Goal: Task Accomplishment & Management: Manage account settings

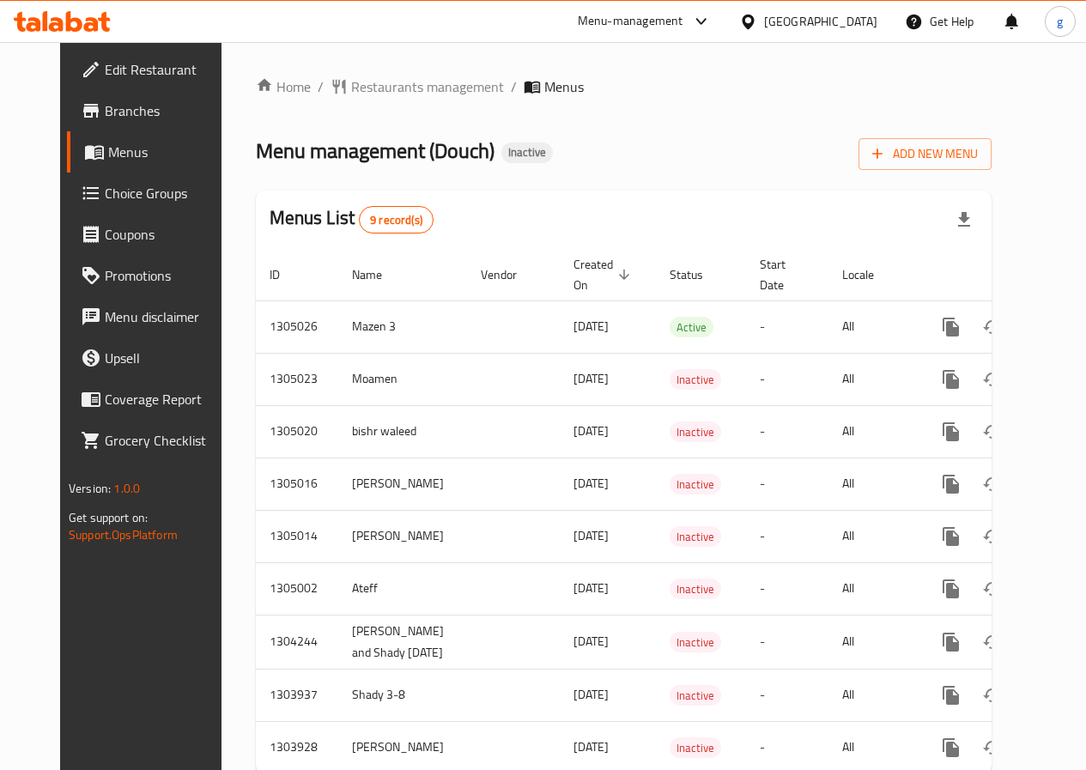
click at [105, 78] on span "Edit Restaurant" at bounding box center [166, 69] width 123 height 21
click at [992, 133] on div "Add New Menu" at bounding box center [925, 150] width 133 height 39
click at [992, 142] on button "Add New Menu" at bounding box center [925, 154] width 133 height 32
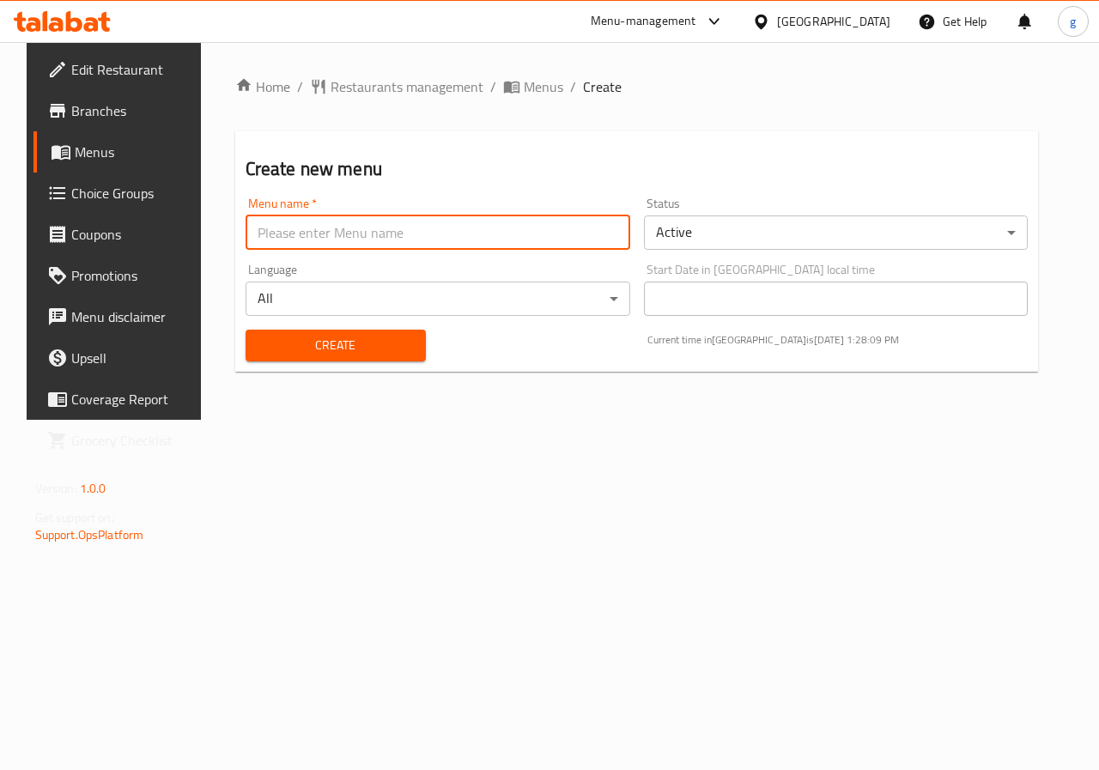
click at [401, 240] on input "text" at bounding box center [438, 233] width 385 height 34
type input "جاسر"
click at [319, 343] on span "Create" at bounding box center [335, 345] width 153 height 21
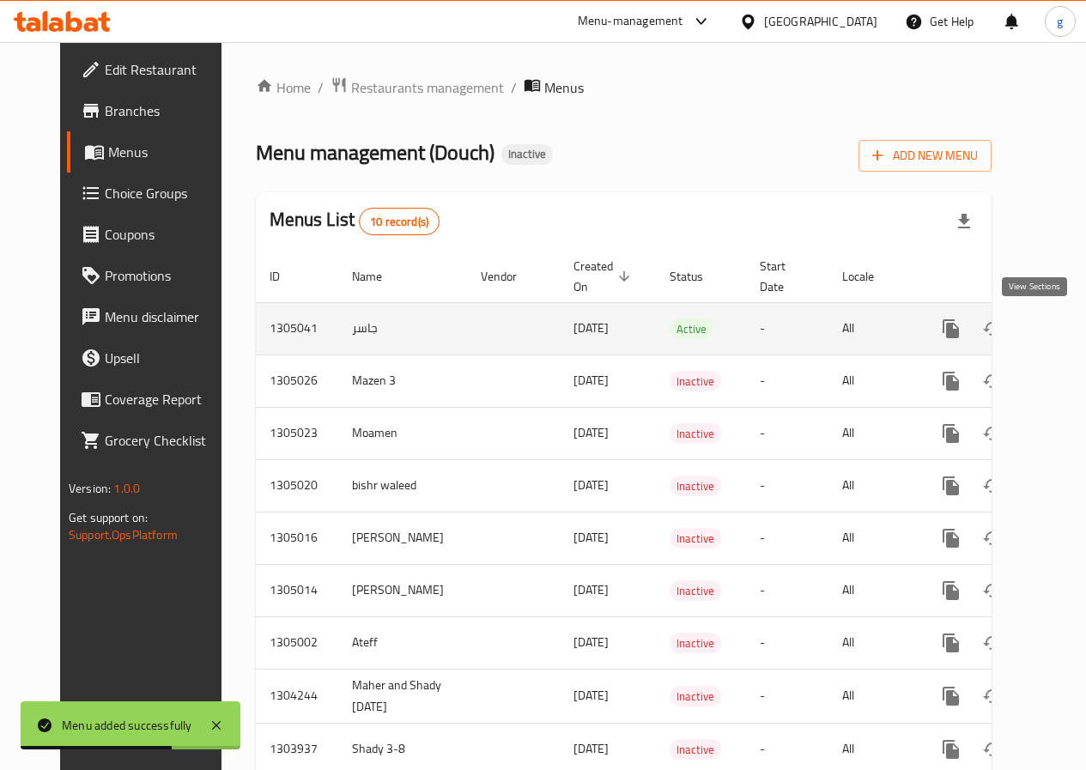
click at [1065, 320] on icon "enhanced table" at bounding box center [1075, 329] width 21 height 21
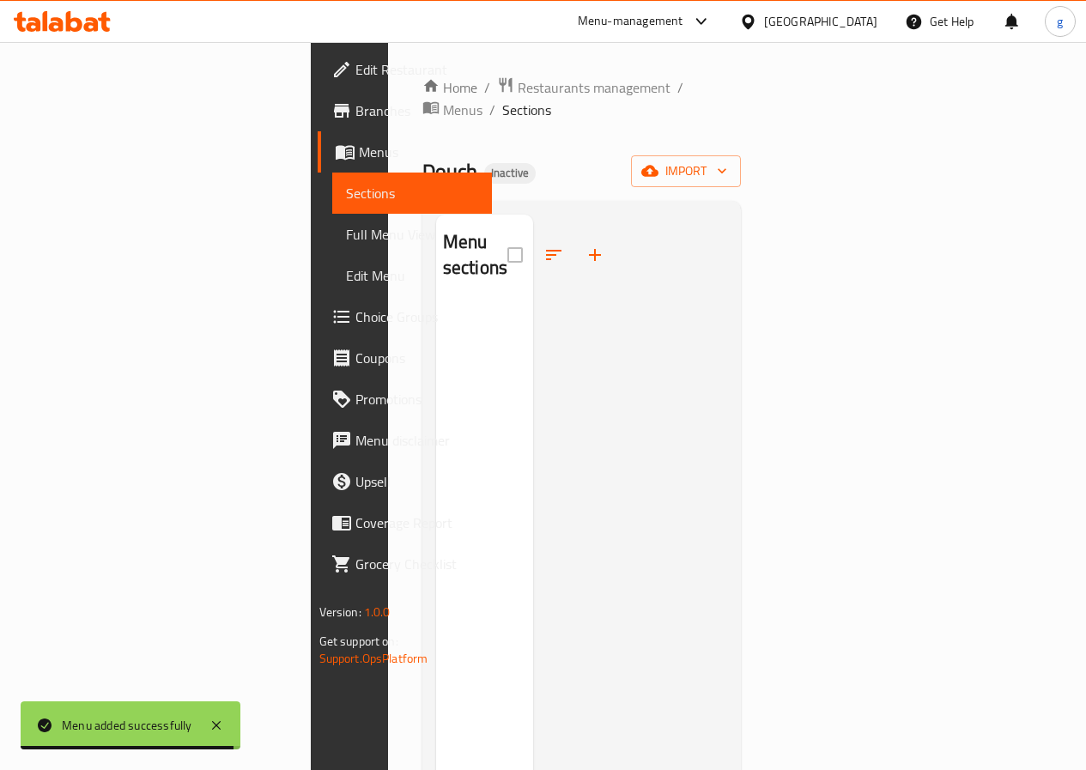
click at [742, 165] on div "Home / Restaurants management / Menus / Sections Douch Inactive import Menu sec…" at bounding box center [581, 537] width 319 height 922
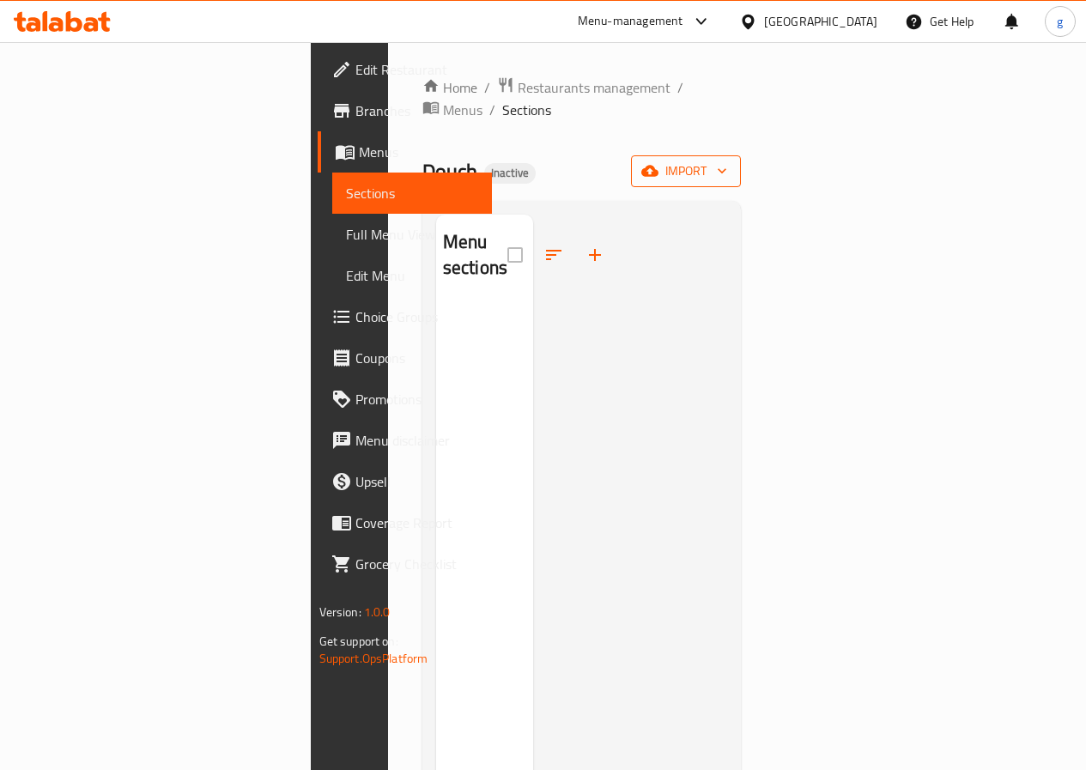
click at [727, 161] on span "import" at bounding box center [686, 171] width 82 height 21
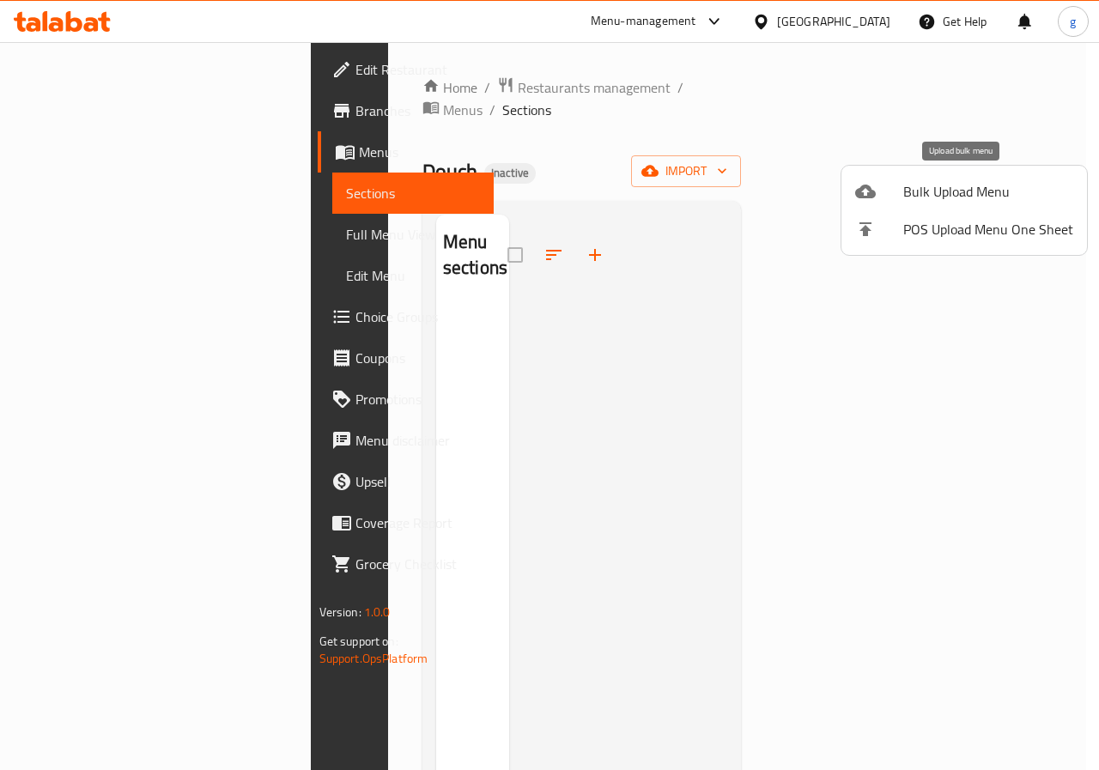
click at [926, 189] on span "Bulk Upload Menu" at bounding box center [988, 191] width 170 height 21
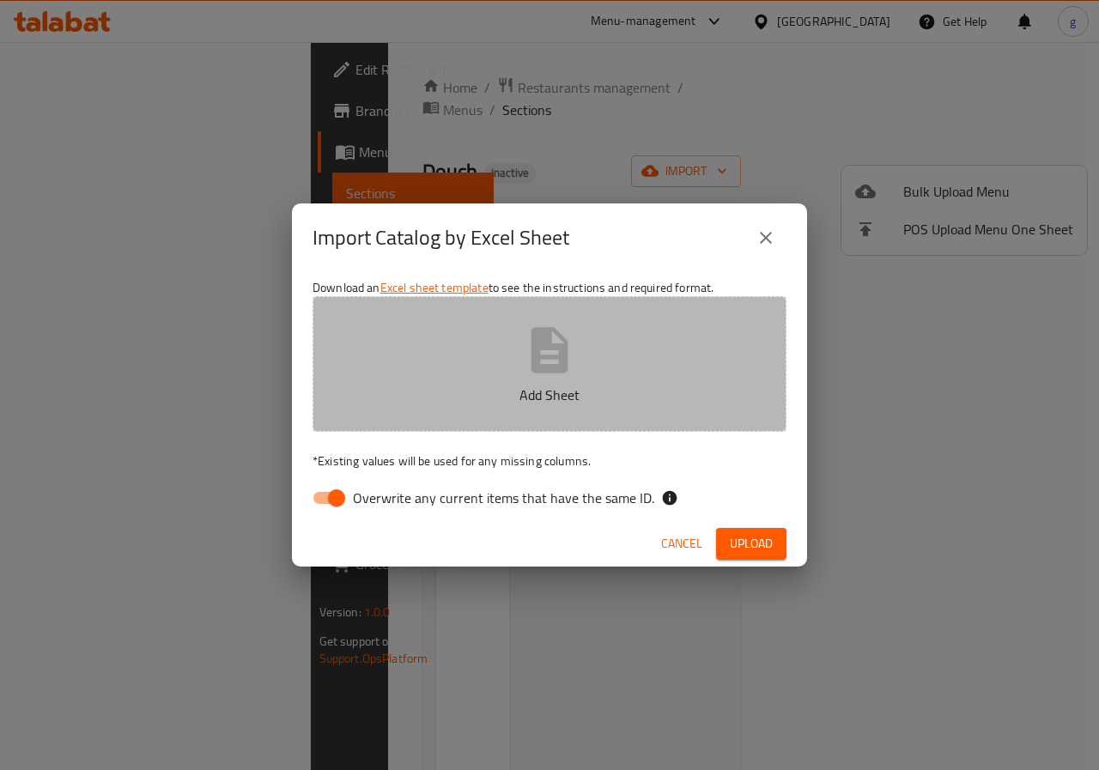
click at [550, 386] on p "Add Sheet" at bounding box center [549, 395] width 421 height 21
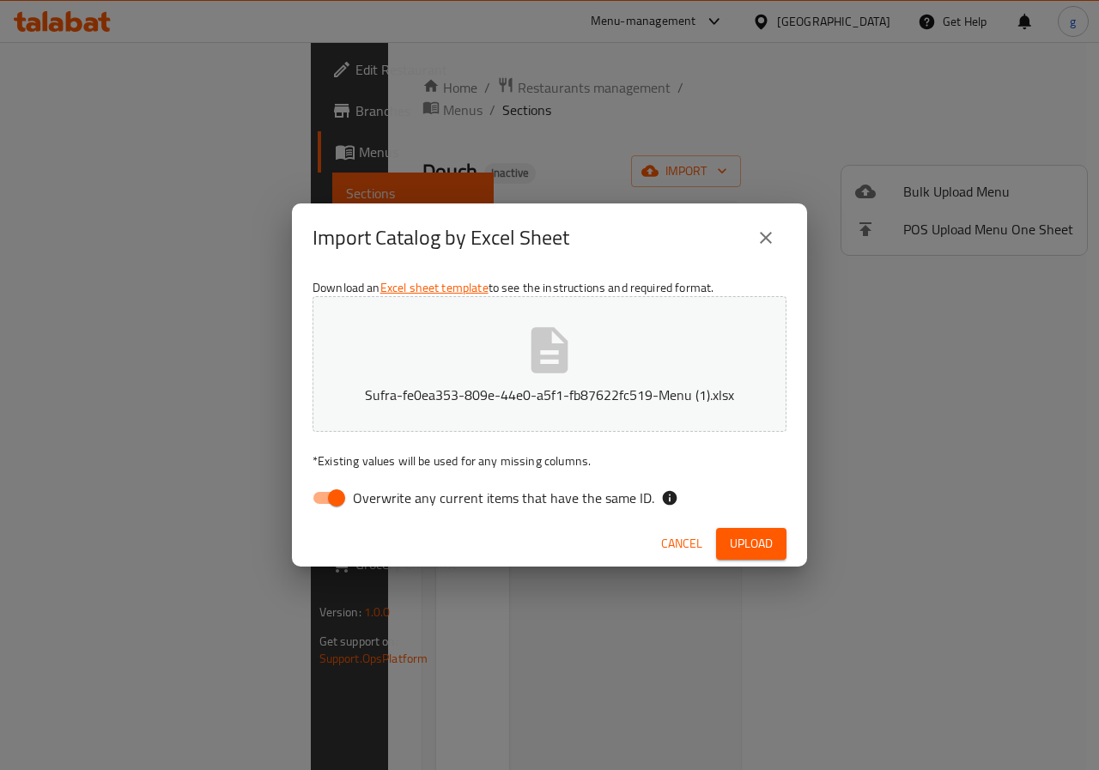
click at [323, 510] on input "Overwrite any current items that have the same ID." at bounding box center [337, 498] width 98 height 33
checkbox input "false"
click at [762, 543] on span "Upload" at bounding box center [751, 543] width 43 height 21
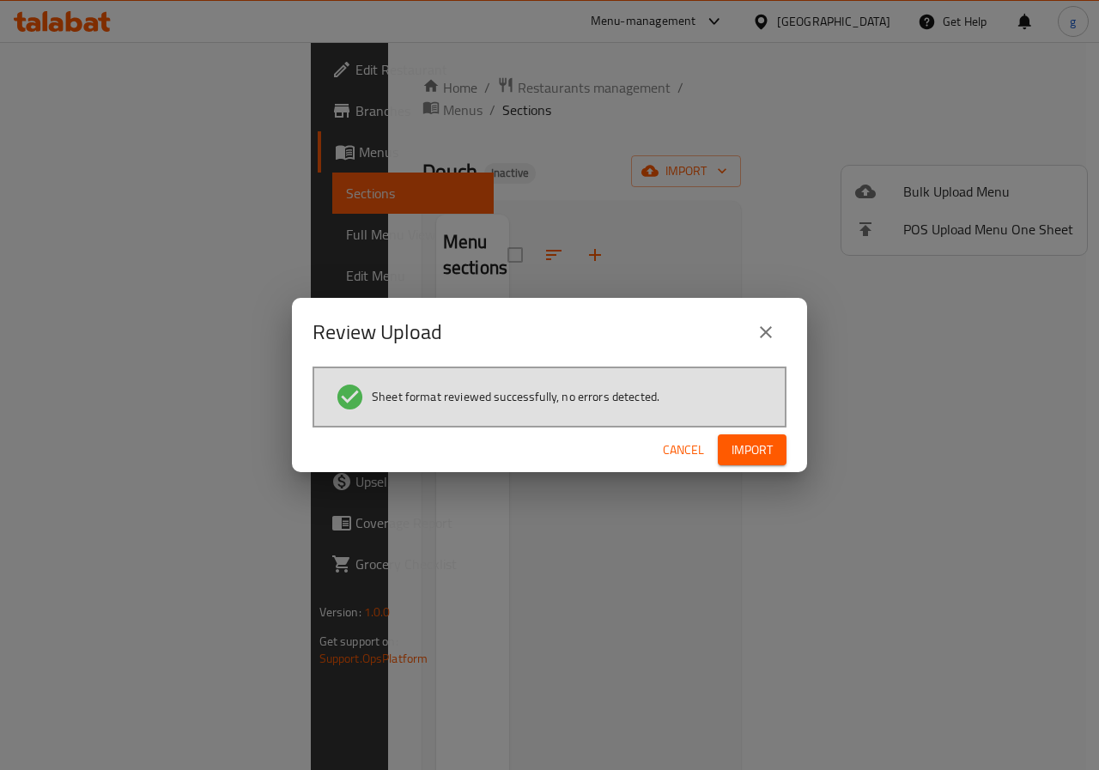
click at [746, 449] on span "Import" at bounding box center [752, 450] width 41 height 21
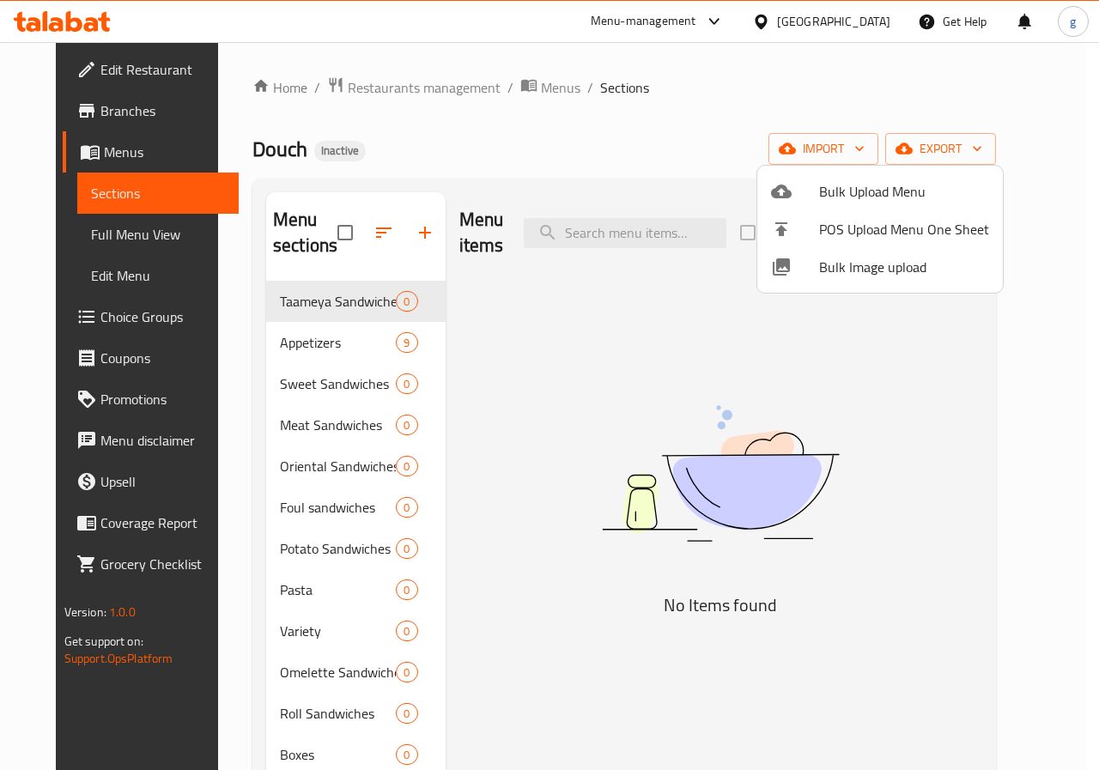
click at [308, 323] on div at bounding box center [549, 385] width 1099 height 770
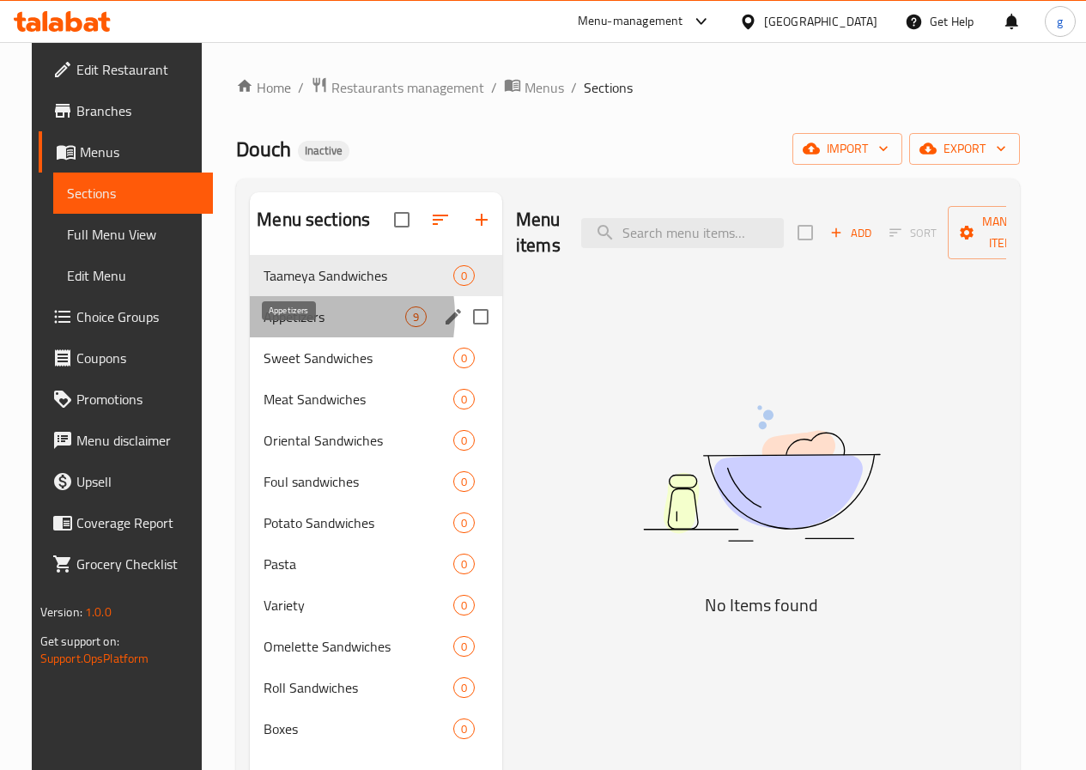
click at [281, 327] on span "Appetizers" at bounding box center [335, 317] width 142 height 21
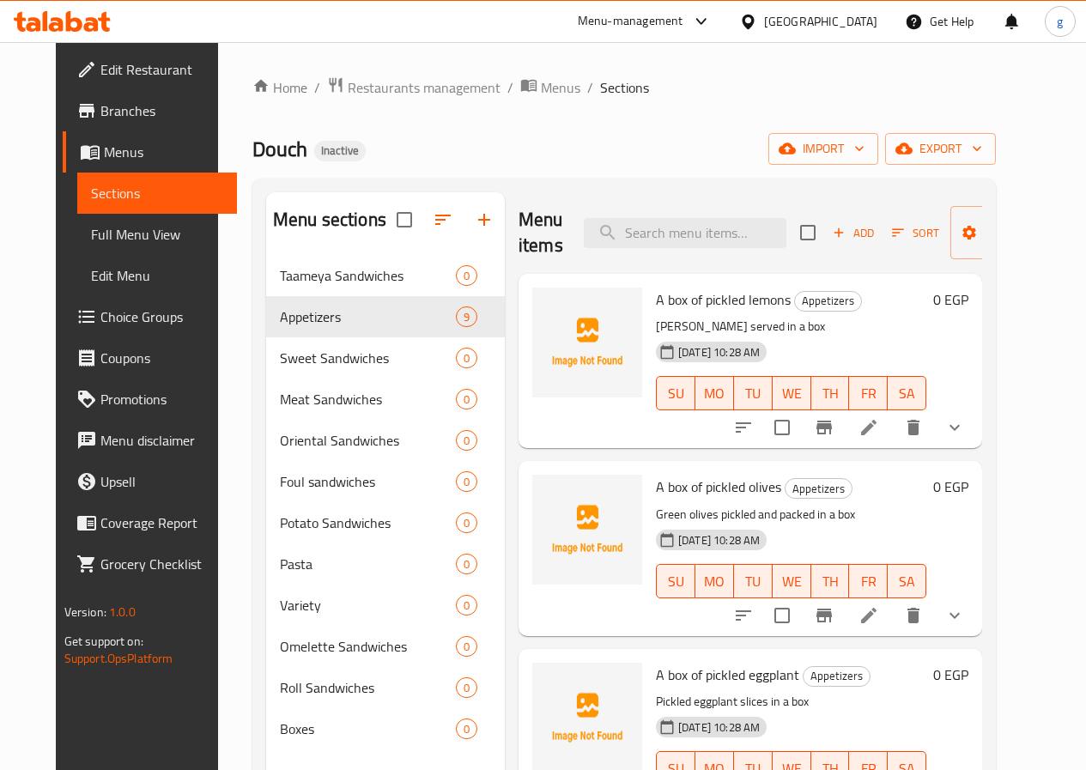
click at [969, 299] on h6 "0 EGP" at bounding box center [950, 300] width 35 height 24
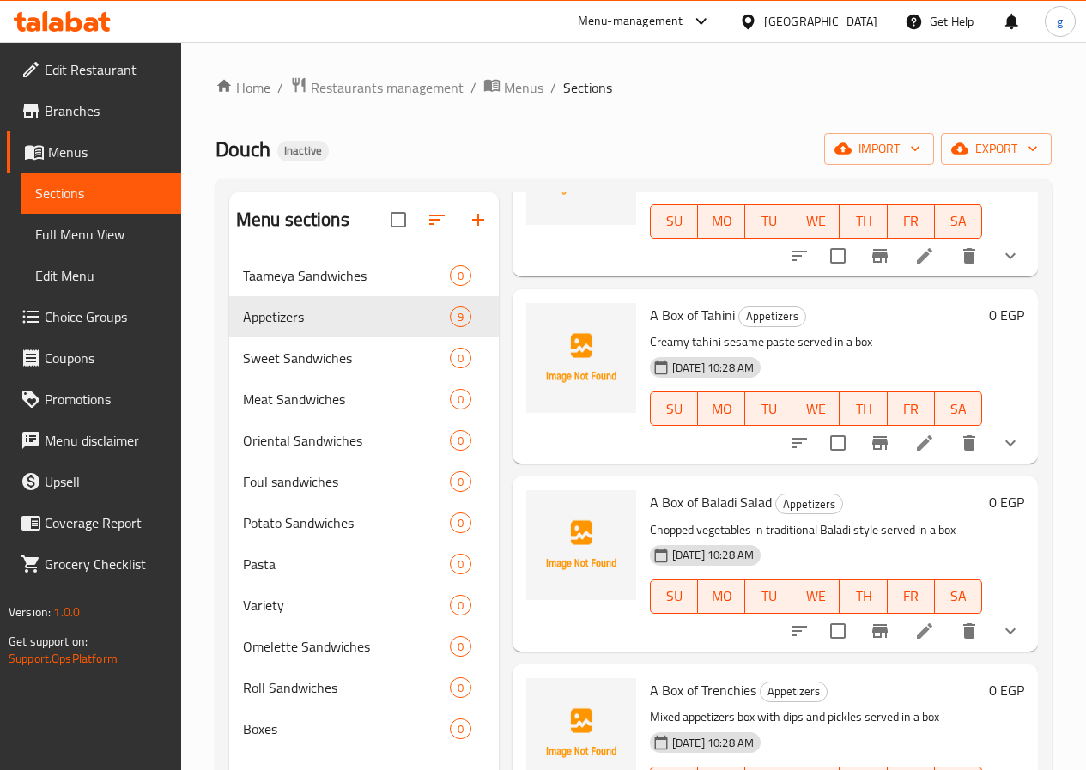
scroll to position [1024, 0]
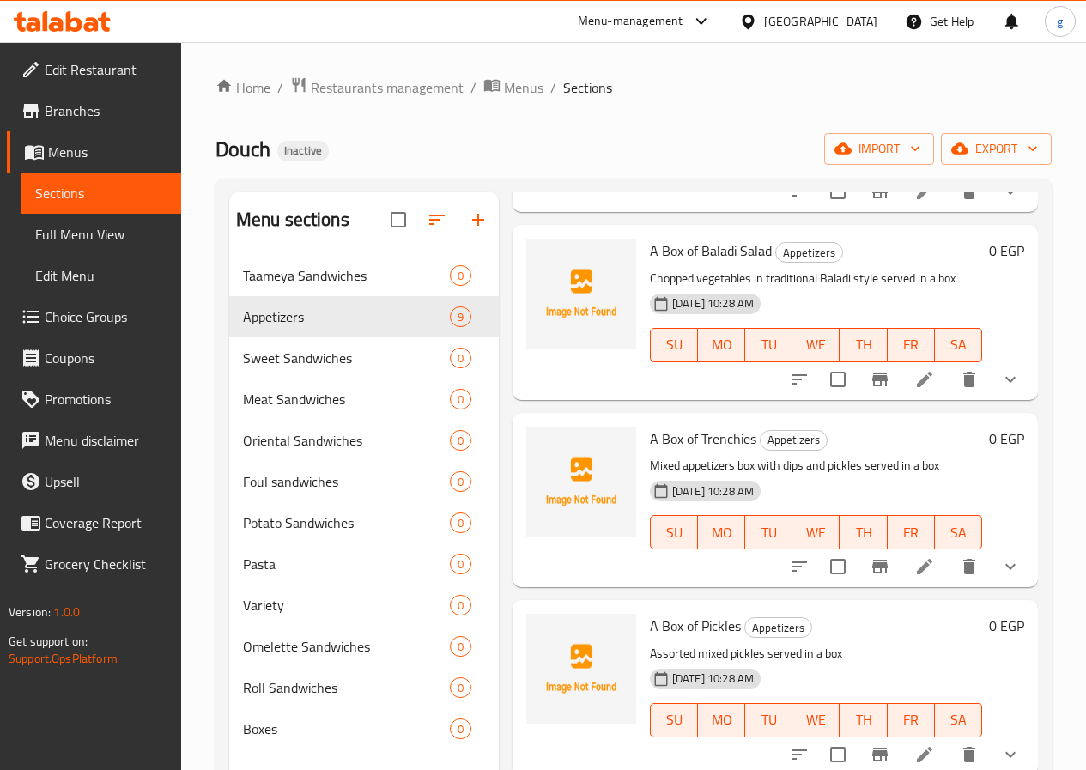
click at [147, 231] on span "Full Menu View" at bounding box center [101, 234] width 132 height 21
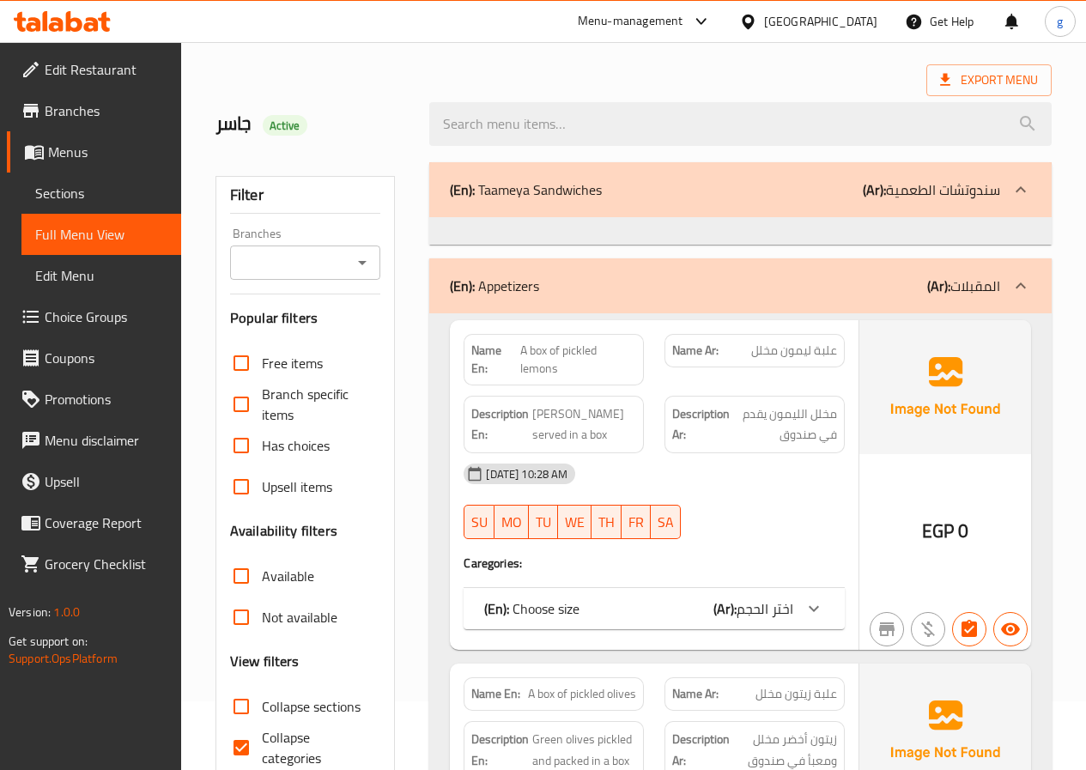
scroll to position [86, 0]
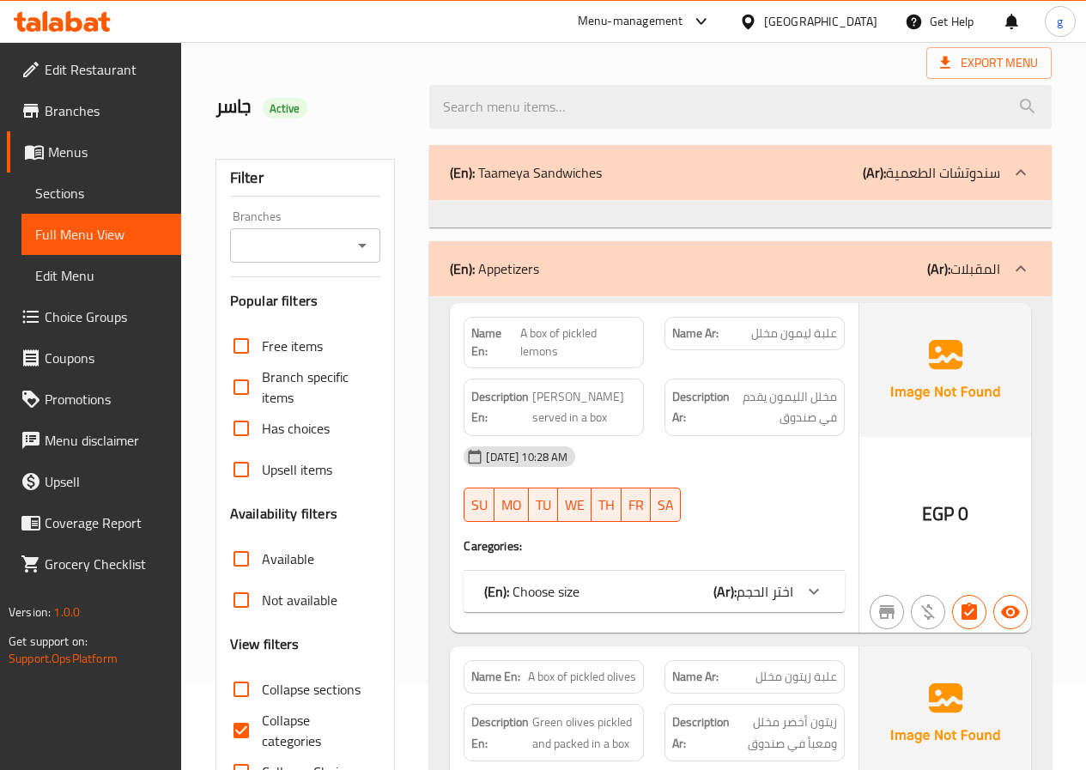
click at [279, 737] on span "Collapse categories" at bounding box center [315, 730] width 106 height 41
click at [262, 737] on input "Collapse categories" at bounding box center [241, 730] width 41 height 41
checkbox input "false"
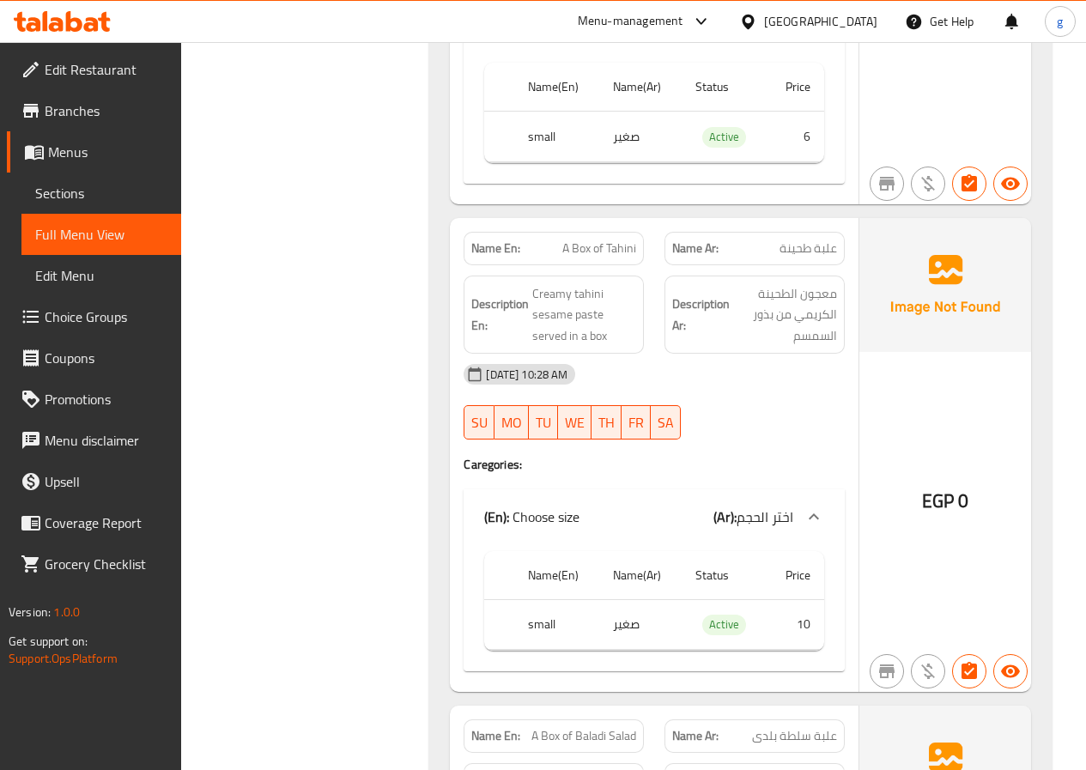
scroll to position [2061, 0]
